Goal: Task Accomplishment & Management: Manage account settings

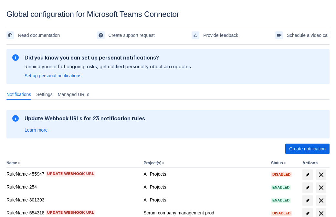
click at [308, 149] on span "Create notification" at bounding box center [307, 149] width 37 height 10
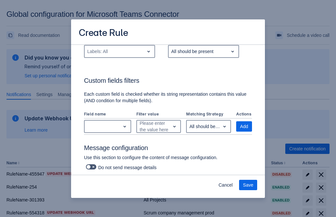
click at [119, 51] on div "Labels: All" at bounding box center [115, 51] width 60 height 10
type input "568425_label"
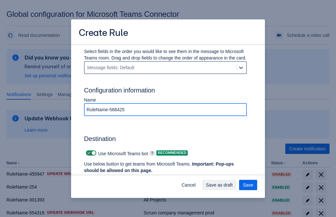
type input "RuleName-568425"
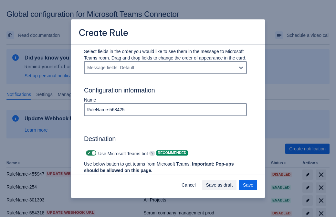
click at [88, 153] on span "Scrollable content" at bounding box center [88, 152] width 5 height 5
click at [88, 153] on input "Scrollable content" at bounding box center [88, 153] width 4 height 4
checkbox input "false"
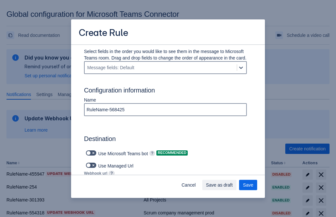
type input "https://prod-74.westus.logic.azure.com:443/workflows/f11e74d8c9ca438c8769757d73…"
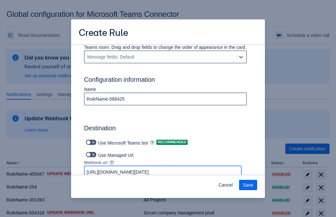
click at [248, 185] on span "Save" at bounding box center [248, 185] width 10 height 10
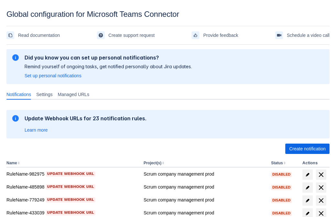
scroll to position [134, 0]
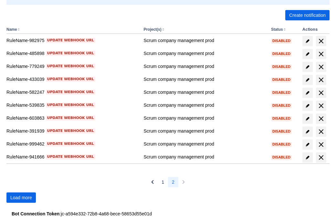
click at [21, 198] on span "Load more" at bounding box center [21, 197] width 22 height 10
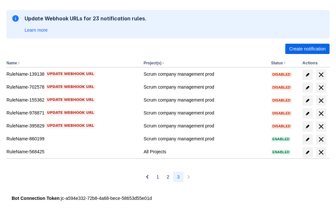
scroll to position [100, 0]
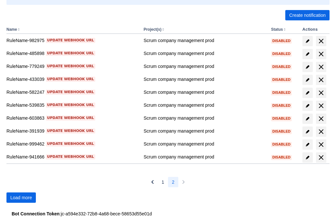
click at [21, 198] on span "Load more" at bounding box center [21, 197] width 22 height 10
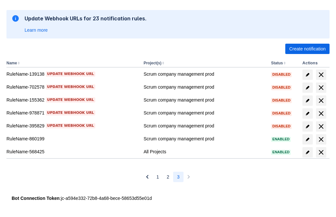
click at [321, 152] on span "delete" at bounding box center [322, 152] width 8 height 8
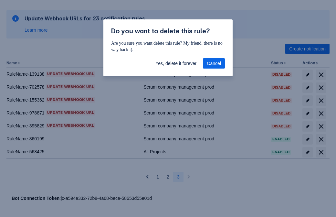
click at [176, 63] on span "Yes, delete it forever" at bounding box center [176, 63] width 41 height 10
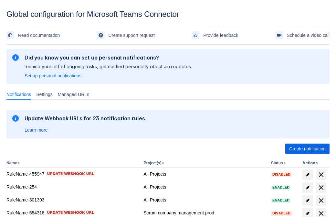
click at [308, 149] on span "Create notification" at bounding box center [307, 149] width 37 height 10
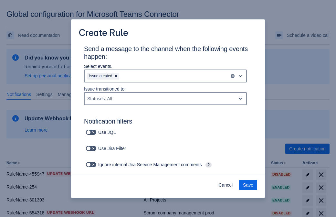
click at [166, 76] on div "Issue created" at bounding box center [157, 76] width 145 height 10
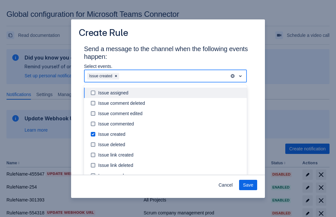
click at [171, 134] on div "Issue created" at bounding box center [170, 134] width 145 height 6
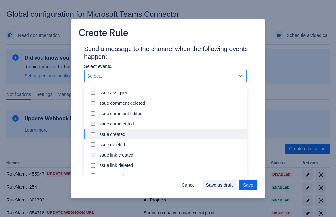
click at [171, 193] on div "Issue updated" at bounding box center [170, 196] width 145 height 6
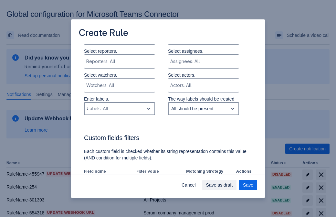
type input "452297_label"
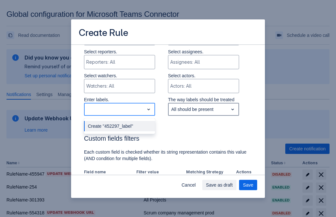
scroll to position [372, 0]
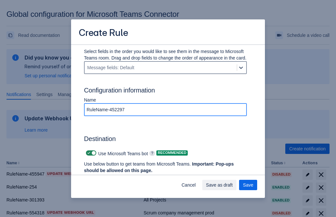
type input "RuleName-452297"
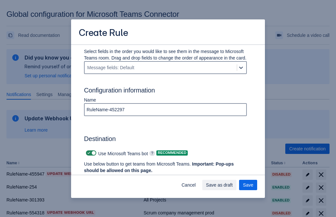
click at [88, 153] on span "Scrollable content" at bounding box center [88, 152] width 5 height 5
click at [88, 153] on input "Scrollable content" at bounding box center [88, 153] width 4 height 4
checkbox input "false"
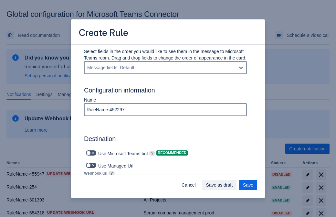
type input "https://prod-34.westus.logic.azure.com:443/workflows/b225ecea21af403f967199aab2…"
click at [233, 185] on span "Save as draft" at bounding box center [219, 185] width 27 height 10
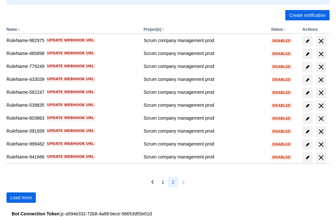
click at [21, 198] on span "Load more" at bounding box center [21, 197] width 22 height 10
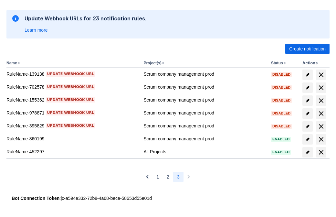
scroll to position [100, 0]
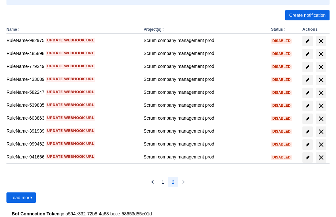
click at [21, 198] on span "Load more" at bounding box center [21, 197] width 22 height 10
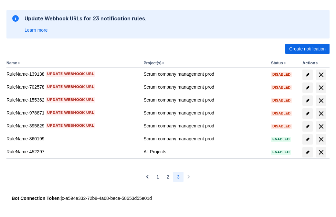
click at [321, 152] on span "delete" at bounding box center [322, 152] width 8 height 8
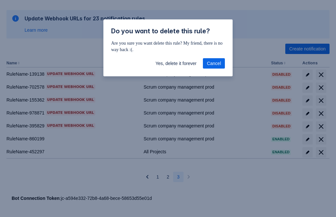
click at [176, 63] on span "Yes, delete it forever" at bounding box center [176, 63] width 41 height 10
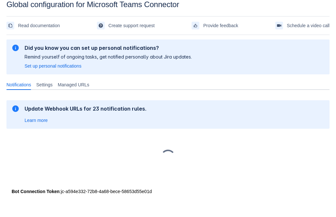
scroll to position [10, 0]
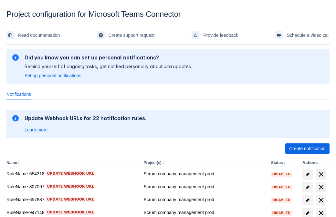
click at [308, 149] on span "Create notification" at bounding box center [307, 149] width 37 height 10
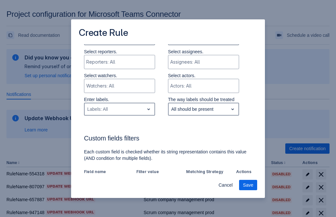
type input "184962_label"
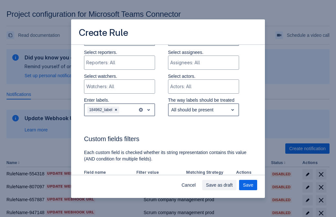
scroll to position [349, 0]
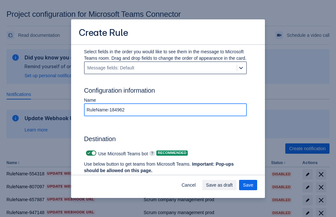
type input "RuleName-184962"
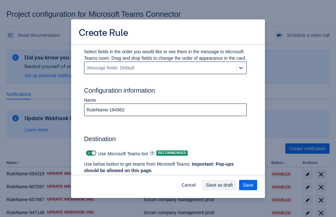
click at [88, 153] on span at bounding box center [88, 153] width 5 height 5
click at [88, 153] on input "checkbox" at bounding box center [88, 153] width 4 height 4
checkbox input "false"
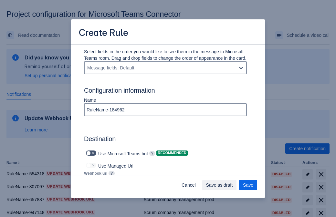
type input "https://prod-66.westus.logic.azure.com:443/workflows/8c648f5704ae4c43ad0e610244…"
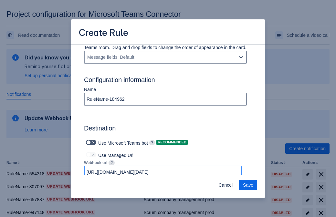
click at [248, 185] on span "Save" at bounding box center [248, 185] width 10 height 10
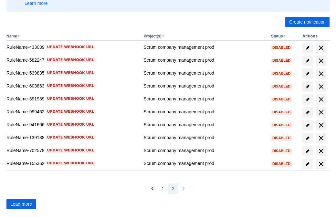
click at [21, 204] on span "Load more" at bounding box center [21, 204] width 22 height 10
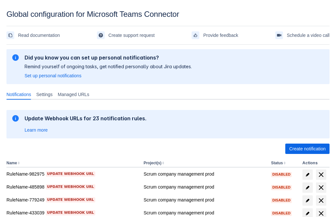
scroll to position [134, 0]
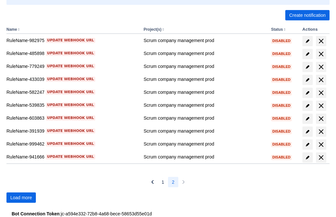
click at [21, 198] on span "Load more" at bounding box center [21, 197] width 22 height 10
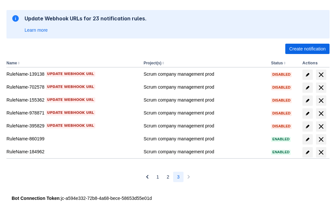
scroll to position [100, 0]
click at [321, 152] on span "delete" at bounding box center [322, 152] width 8 height 8
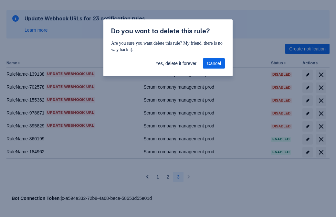
click at [176, 63] on span "Yes, delete it forever" at bounding box center [176, 63] width 41 height 10
